Goal: Task Accomplishment & Management: Manage account settings

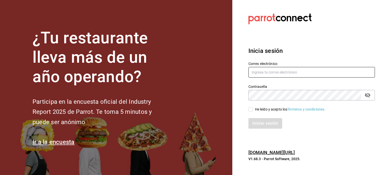
type input "[EMAIL_ADDRESS][PERSON_NAME][DOMAIN_NAME]"
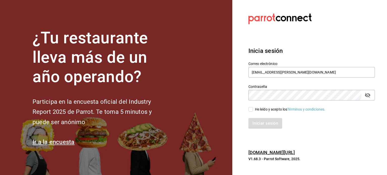
click at [256, 112] on div "Iniciar sesión" at bounding box center [308, 120] width 133 height 17
click at [259, 111] on div "He leído y acepto los Términos y condiciones." at bounding box center [290, 109] width 71 height 5
click at [253, 111] on input "He leído y acepto los Términos y condiciones." at bounding box center [250, 109] width 5 height 5
checkbox input "true"
click at [262, 124] on button "Iniciar sesión" at bounding box center [265, 123] width 34 height 11
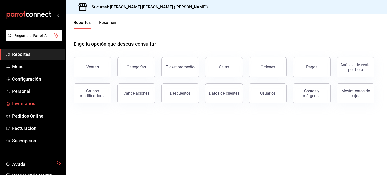
click at [35, 102] on span "Inventarios" at bounding box center [36, 103] width 49 height 7
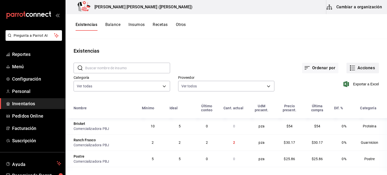
click at [364, 67] on button "Acciones" at bounding box center [362, 68] width 33 height 11
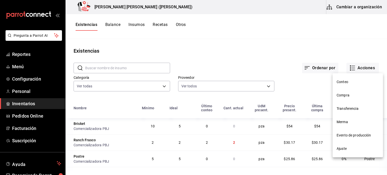
click at [356, 149] on span "Ajuste" at bounding box center [358, 148] width 42 height 5
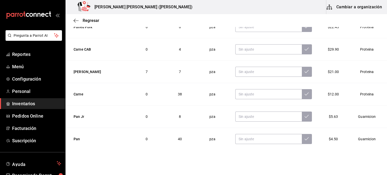
scroll to position [497, 0]
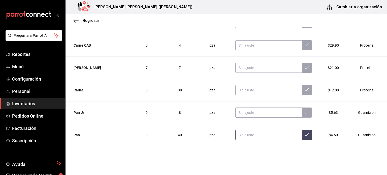
click at [249, 137] on input "text" at bounding box center [268, 135] width 67 height 10
type input "46.00"
click at [302, 135] on button at bounding box center [307, 135] width 10 height 10
click at [254, 89] on input "text" at bounding box center [268, 90] width 67 height 10
type input "63.00"
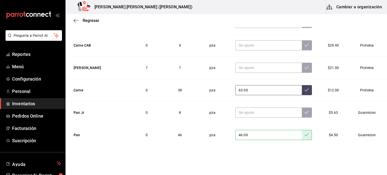
click at [305, 90] on icon at bounding box center [307, 90] width 4 height 4
click at [240, 66] on input "text" at bounding box center [268, 68] width 67 height 10
type input "8.00"
click at [305, 68] on icon at bounding box center [307, 68] width 4 height 4
click at [237, 43] on input "text" at bounding box center [268, 45] width 67 height 10
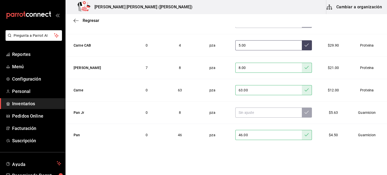
type input "5.00"
click at [302, 46] on button at bounding box center [307, 45] width 10 height 10
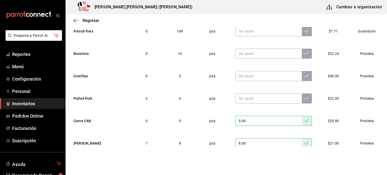
scroll to position [396, 0]
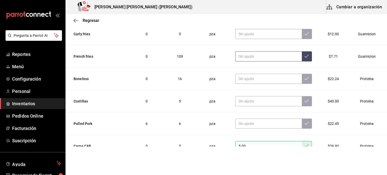
click at [235, 54] on input "text" at bounding box center [268, 56] width 67 height 10
type input "107.00"
click at [305, 55] on icon at bounding box center [307, 56] width 4 height 4
